Goal: Task Accomplishment & Management: Manage account settings

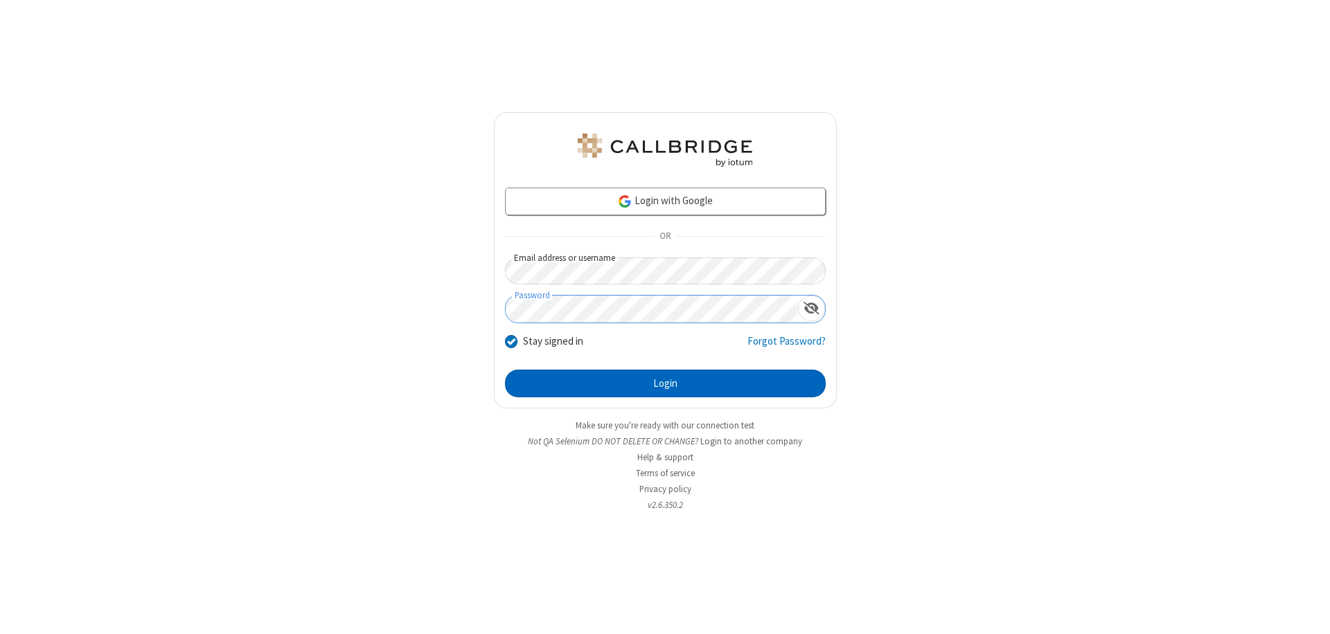
click at [665, 384] on button "Login" at bounding box center [665, 384] width 321 height 28
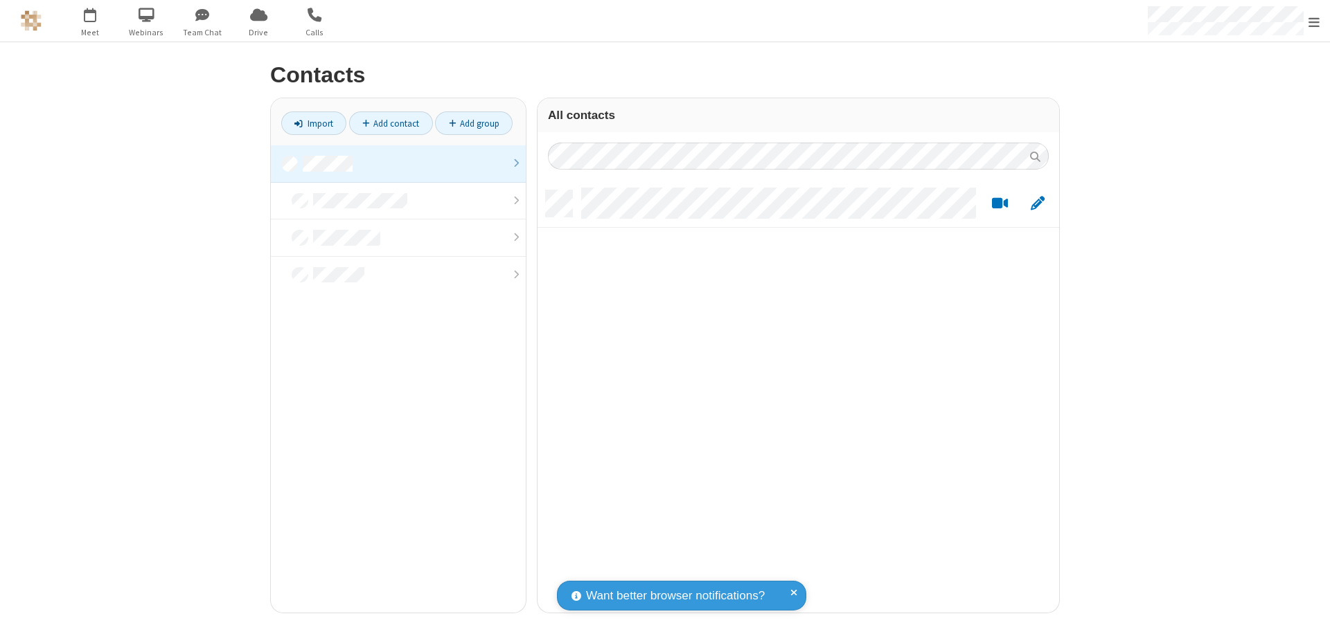
click at [398, 163] on link at bounding box center [398, 163] width 255 height 37
click at [391, 123] on link "Add contact" at bounding box center [391, 123] width 84 height 24
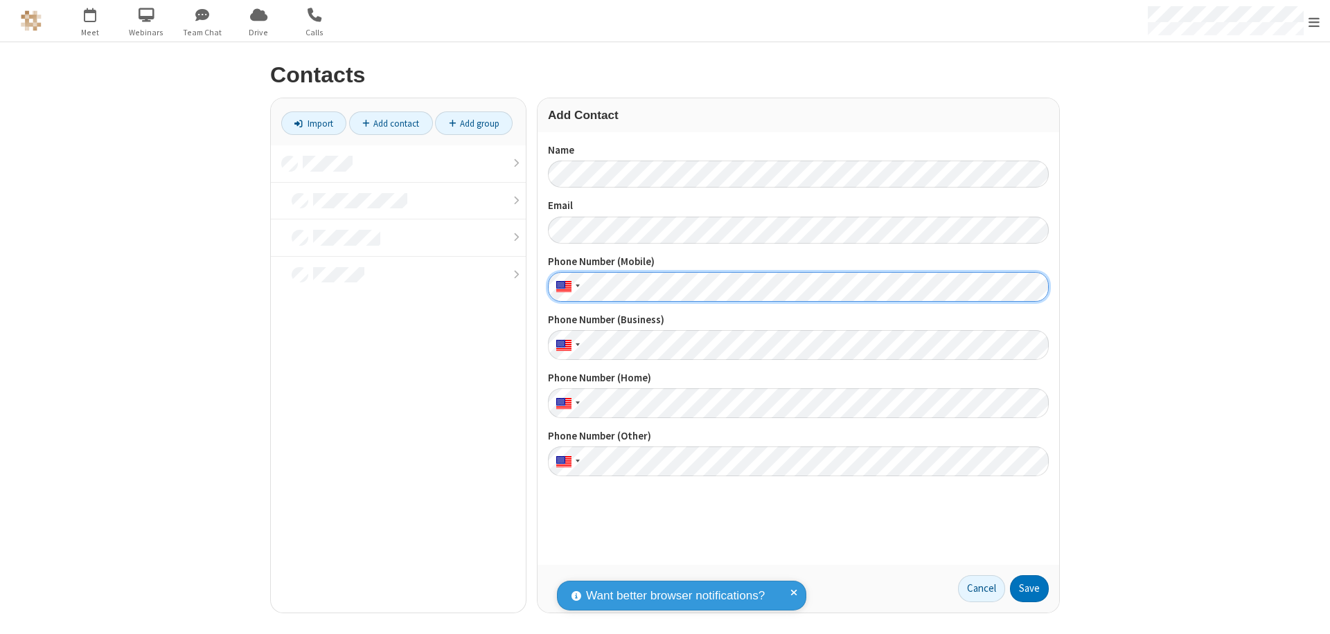
click at [1029, 589] on button "Save" at bounding box center [1029, 589] width 39 height 28
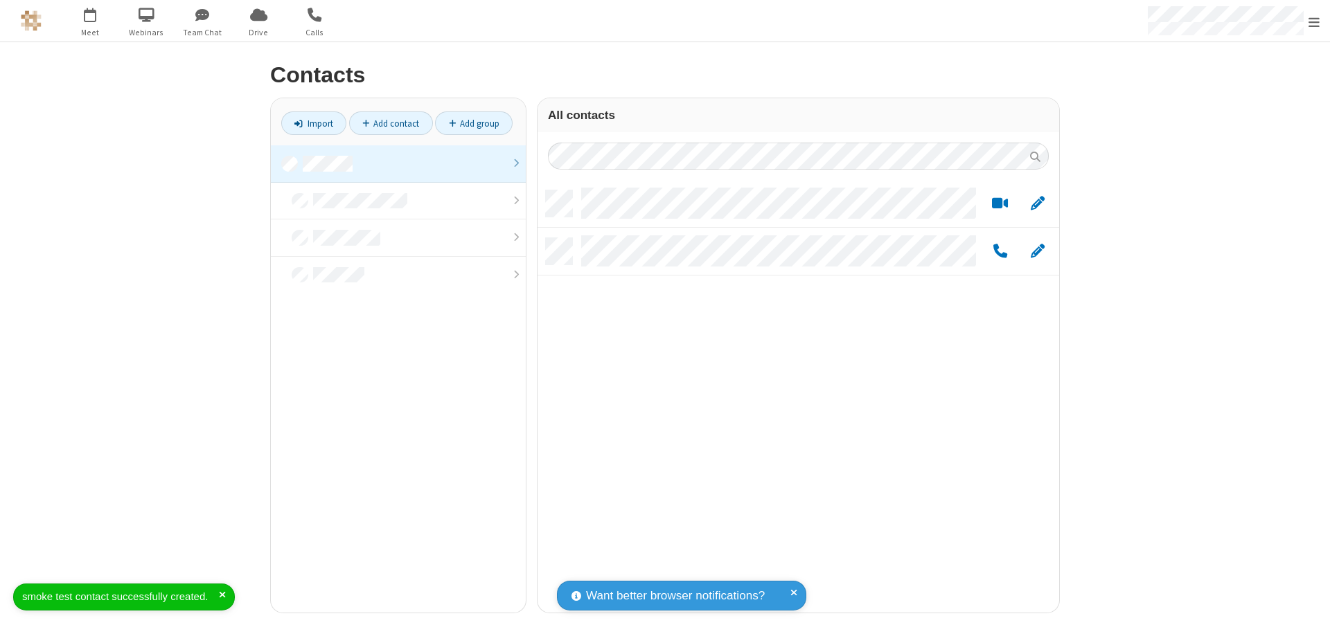
scroll to position [422, 511]
